Goal: Navigation & Orientation: Find specific page/section

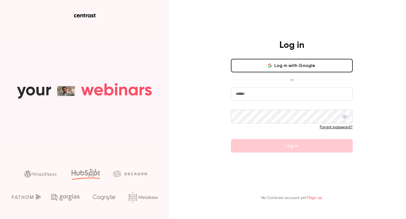
click at [253, 92] on input "email" at bounding box center [292, 94] width 122 height 14
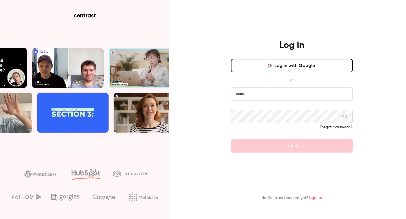
click at [282, 62] on button "Log in with Google" at bounding box center [292, 66] width 122 height 14
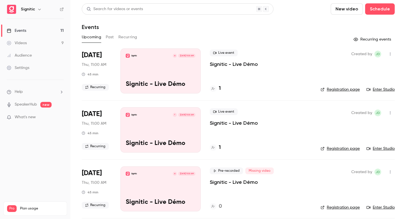
click at [36, 46] on link "Videos 9" at bounding box center [35, 43] width 70 height 12
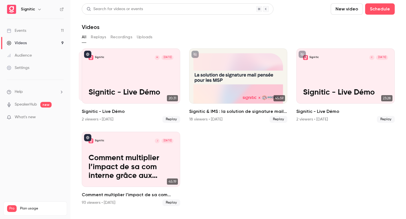
click at [102, 38] on button "Replays" at bounding box center [98, 37] width 15 height 9
click at [126, 38] on button "Recordings" at bounding box center [121, 37] width 22 height 9
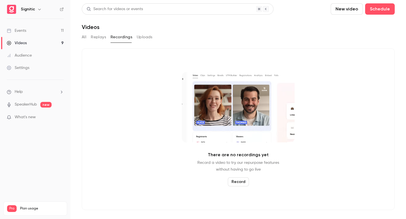
click at [146, 38] on button "Uploads" at bounding box center [145, 37] width 16 height 9
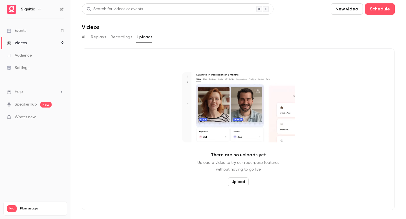
click at [121, 40] on button "Recordings" at bounding box center [121, 37] width 22 height 9
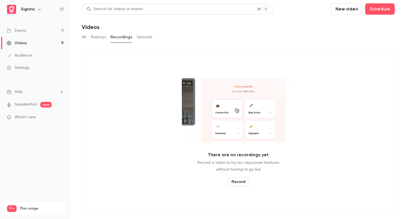
click at [104, 38] on button "Replays" at bounding box center [98, 37] width 15 height 9
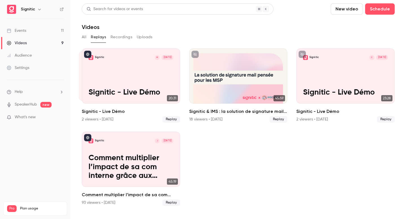
click at [83, 37] on button "All" at bounding box center [84, 37] width 5 height 9
click at [43, 26] on link "Events 11" at bounding box center [35, 31] width 70 height 12
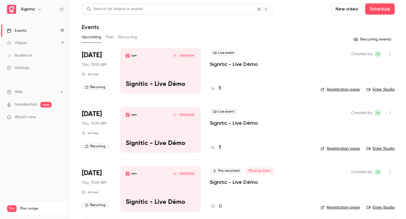
click at [220, 88] on h4 "1" at bounding box center [220, 89] width 2 height 8
click at [218, 145] on div "1" at bounding box center [215, 148] width 11 height 8
click at [43, 58] on link "Audience" at bounding box center [35, 55] width 70 height 12
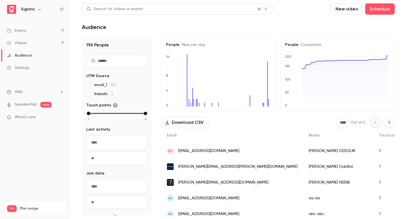
click at [39, 47] on link "Videos 9" at bounding box center [35, 43] width 70 height 12
